Goal: Find specific page/section: Find specific page/section

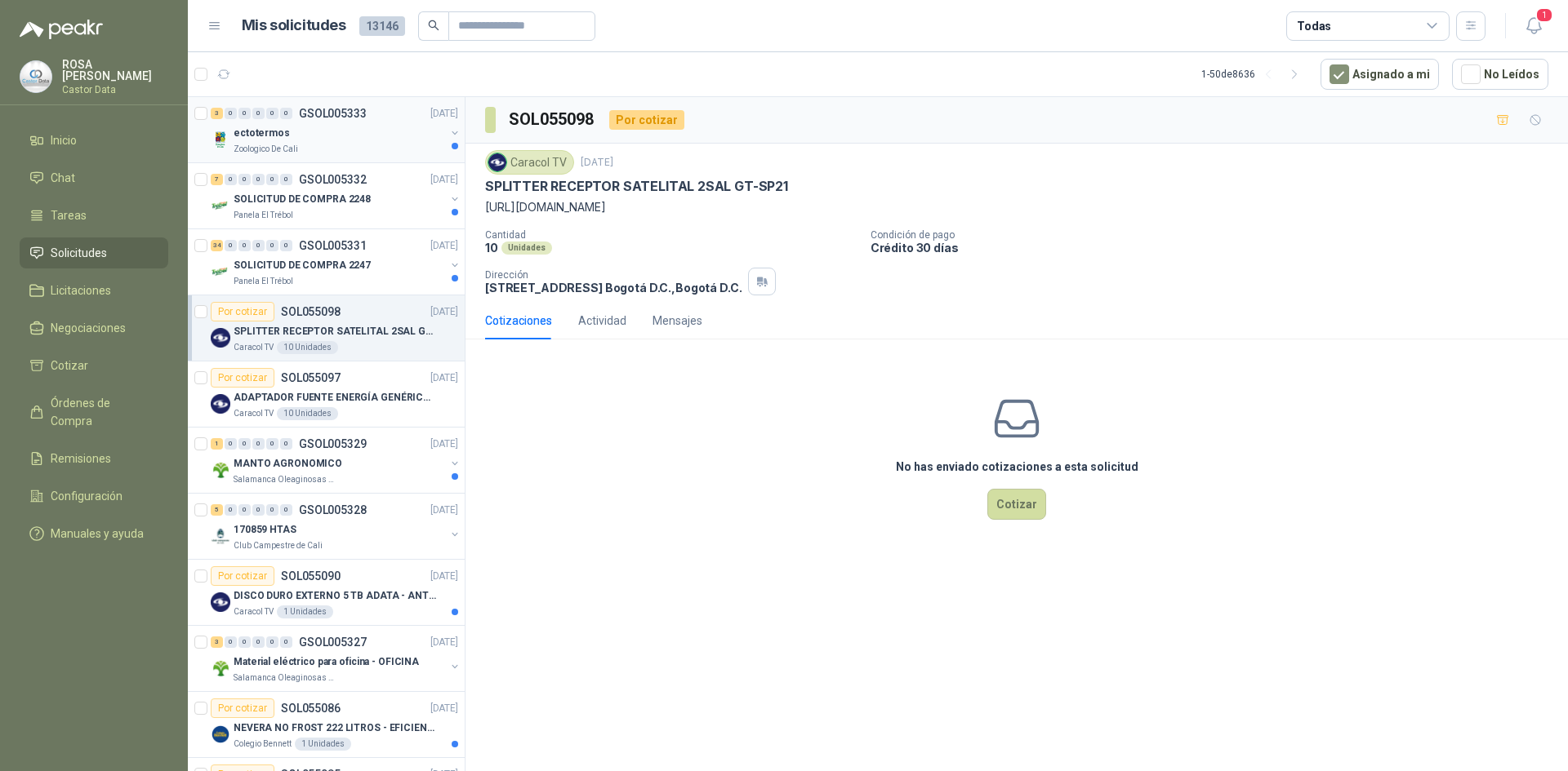
click at [310, 133] on div "ectotermos" at bounding box center [339, 133] width 212 height 20
